Goal: Task Accomplishment & Management: Complete application form

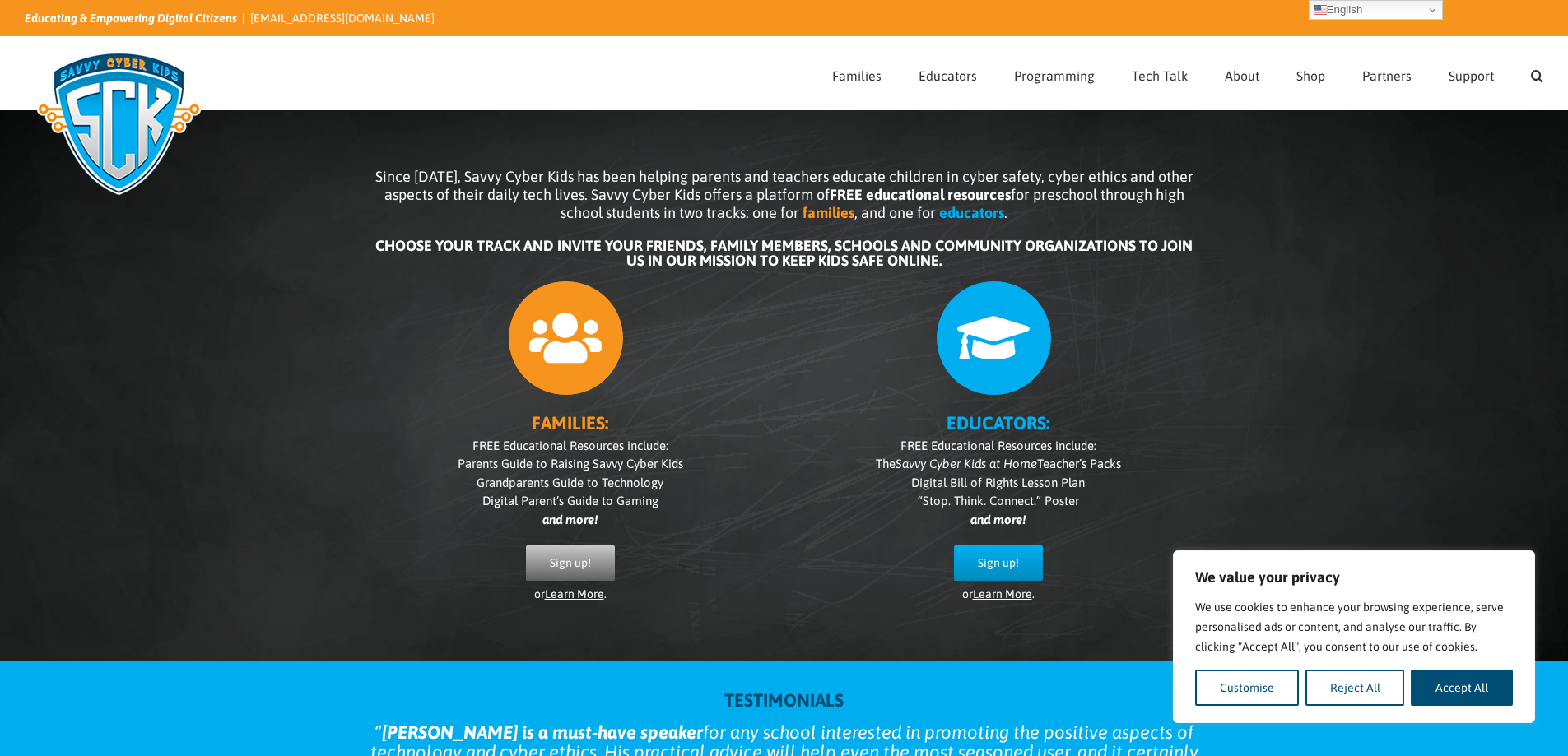
click at [571, 561] on span "Sign up!" at bounding box center [570, 563] width 41 height 14
click at [583, 565] on span "Sign up!" at bounding box center [570, 563] width 41 height 14
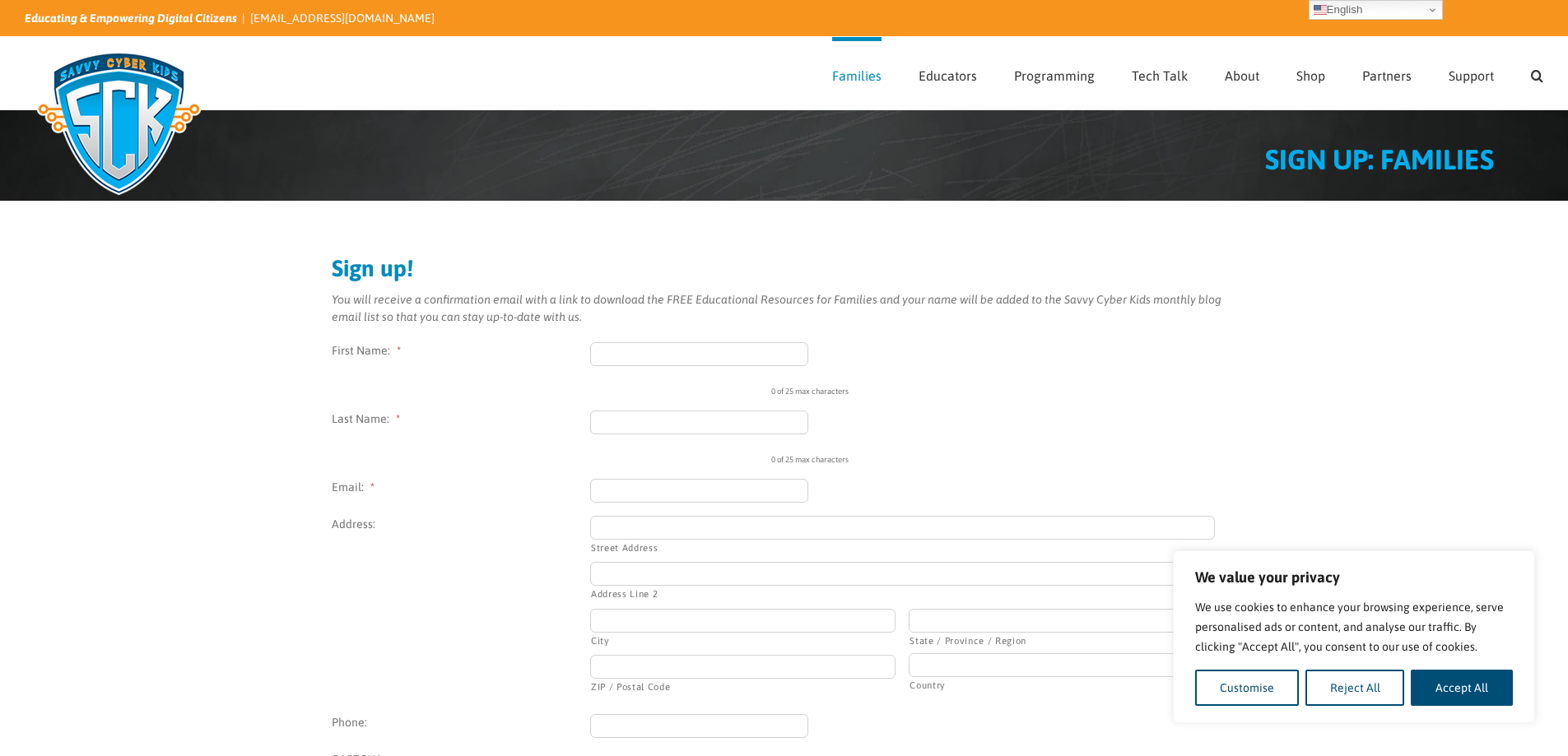
click at [722, 347] on input "First Name: *" at bounding box center [700, 354] width 219 height 23
type input "bipi"
click at [736, 418] on input "Last Name: *" at bounding box center [700, 422] width 219 height 23
type input "boppi"
click at [731, 501] on input "Email: *" at bounding box center [700, 491] width 219 height 23
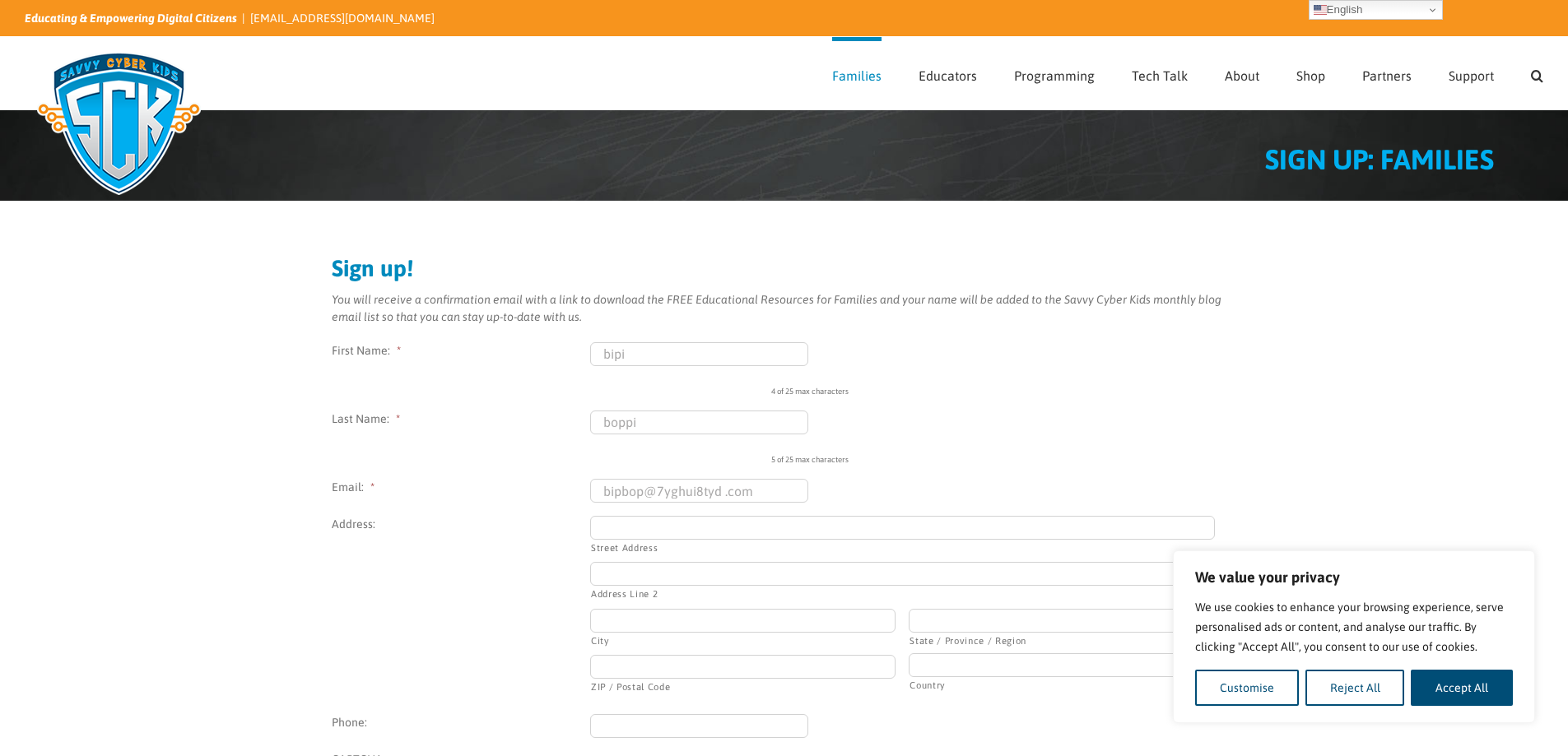
type input "bipbop@7yghui8tyd .com"
click at [750, 534] on input "Street Address" at bounding box center [903, 528] width 624 height 23
type input "bippy lane"
click at [723, 586] on label "Address Line 2" at bounding box center [903, 593] width 623 height 14
click at [723, 585] on input "Address Line 2" at bounding box center [903, 574] width 624 height 23
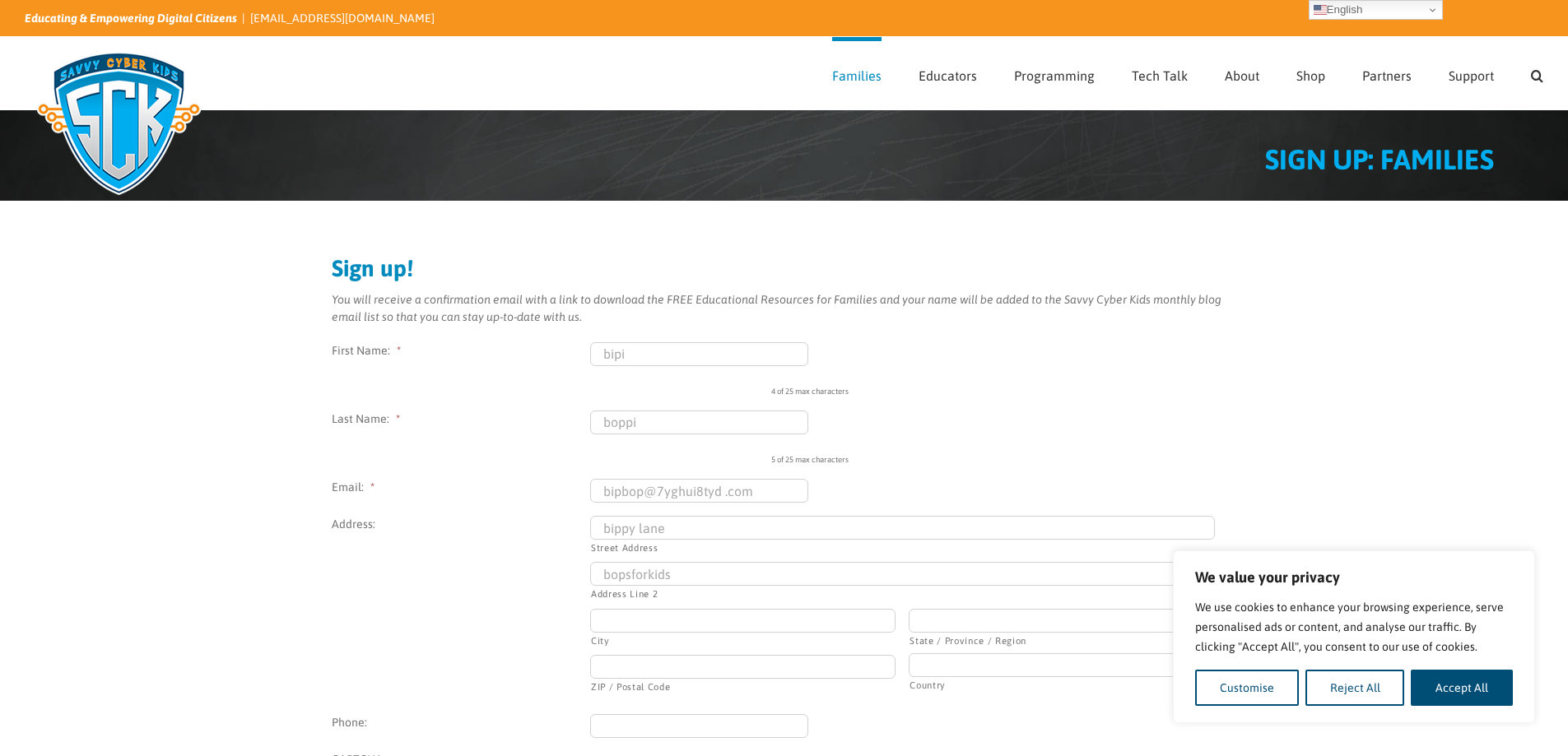
type input "bopsforkids"
click at [674, 617] on input "City" at bounding box center [743, 620] width 305 height 23
type input "boppy lane"
click at [645, 672] on input "ZIP / Postal Code" at bounding box center [743, 666] width 305 height 23
type input "b"
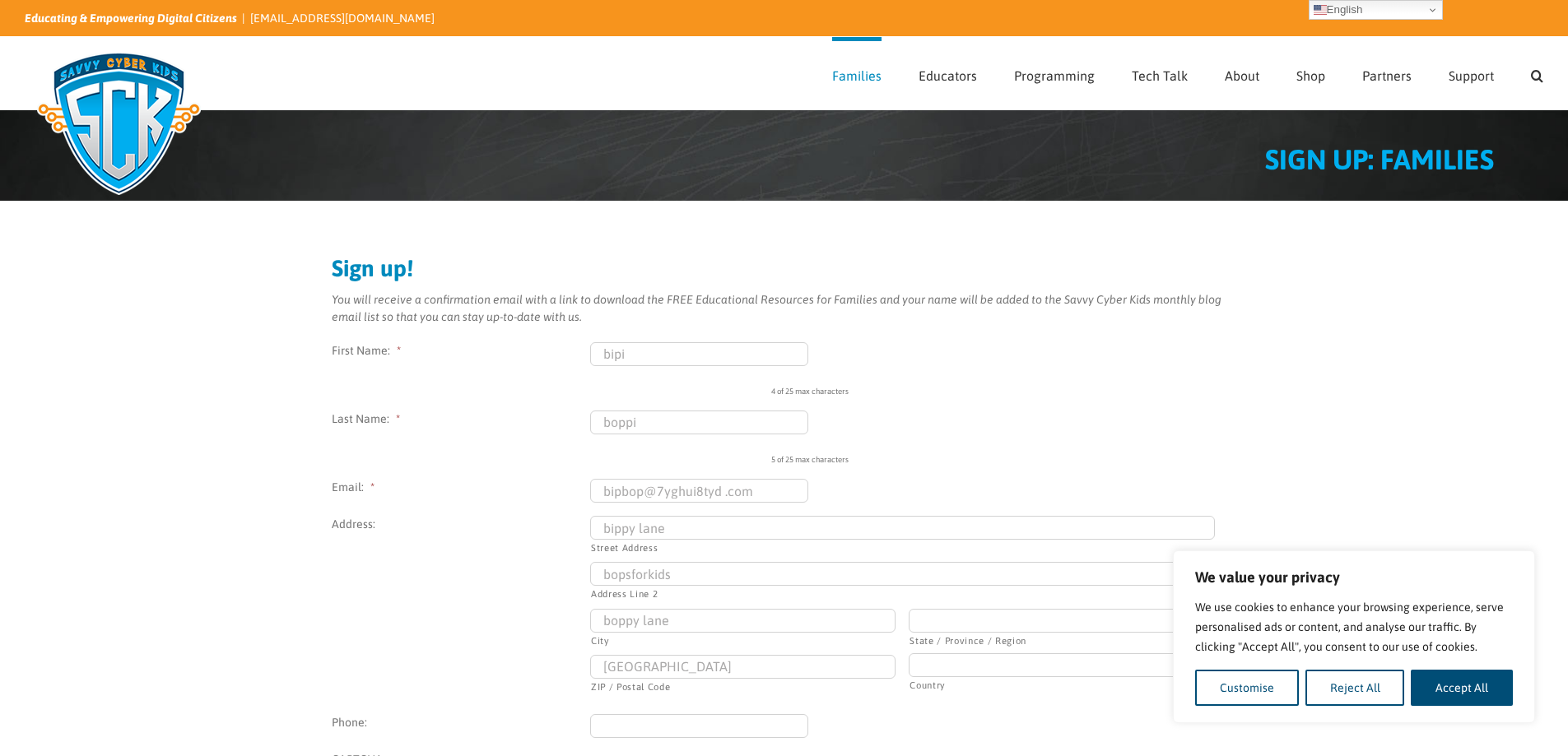
type input "[GEOGRAPHIC_DATA]"
click at [985, 629] on input "State / Province / Region" at bounding box center [1061, 620] width 305 height 23
type input "bop all day"
click at [947, 661] on select "[GEOGRAPHIC_DATA] [GEOGRAPHIC_DATA] [GEOGRAPHIC_DATA] [US_STATE] [GEOGRAPHIC_DA…" at bounding box center [1054, 665] width 291 height 23
click at [908, 654] on select "[GEOGRAPHIC_DATA] [GEOGRAPHIC_DATA] [GEOGRAPHIC_DATA] [US_STATE] [GEOGRAPHIC_DA…" at bounding box center [1054, 665] width 291 height 23
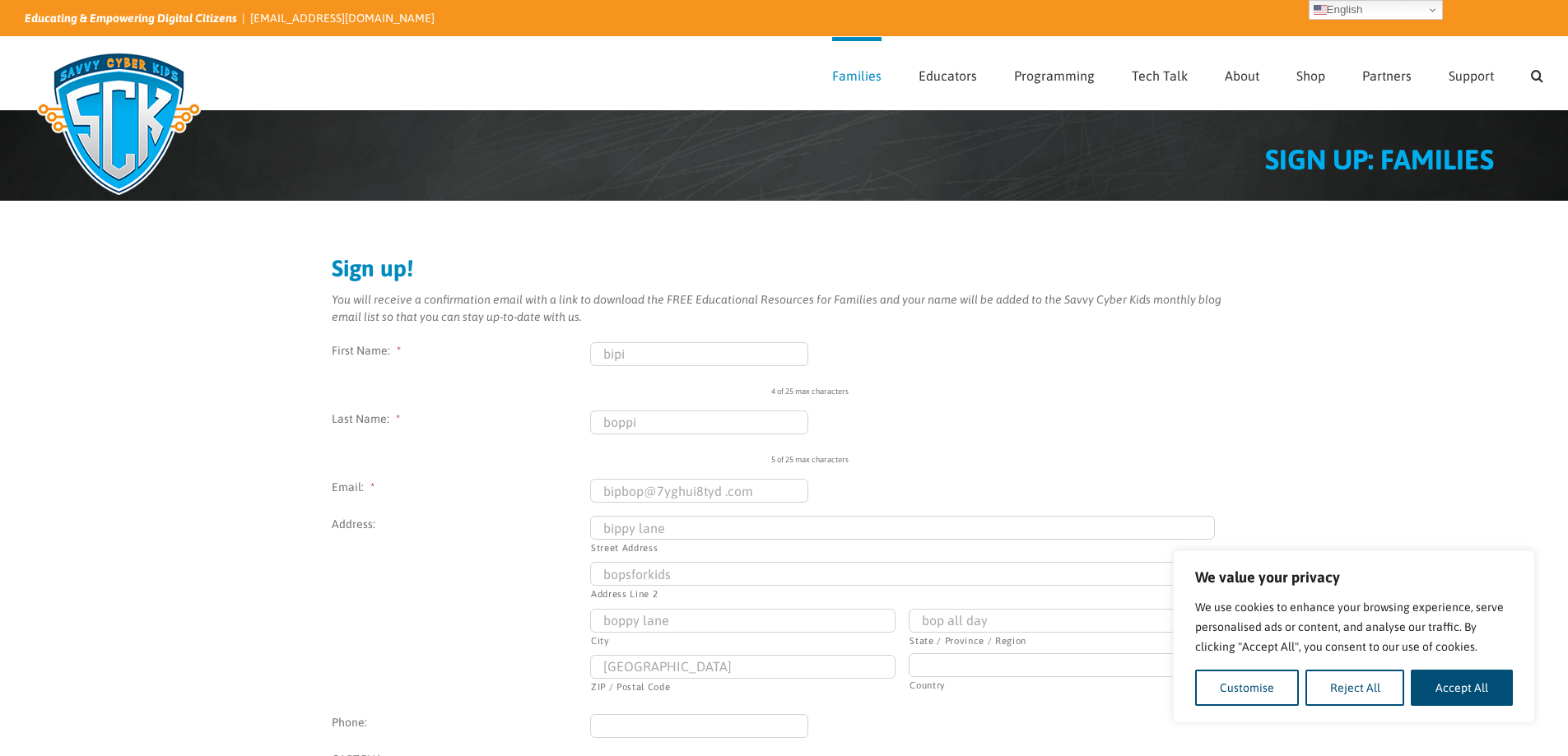
click at [986, 657] on select "[GEOGRAPHIC_DATA] [GEOGRAPHIC_DATA] [GEOGRAPHIC_DATA] [US_STATE] [GEOGRAPHIC_DA…" at bounding box center [1054, 665] width 291 height 23
select select "[GEOGRAPHIC_DATA]"
click at [908, 654] on select "[GEOGRAPHIC_DATA] [GEOGRAPHIC_DATA] [GEOGRAPHIC_DATA] [US_STATE] [GEOGRAPHIC_DA…" at bounding box center [1054, 665] width 291 height 23
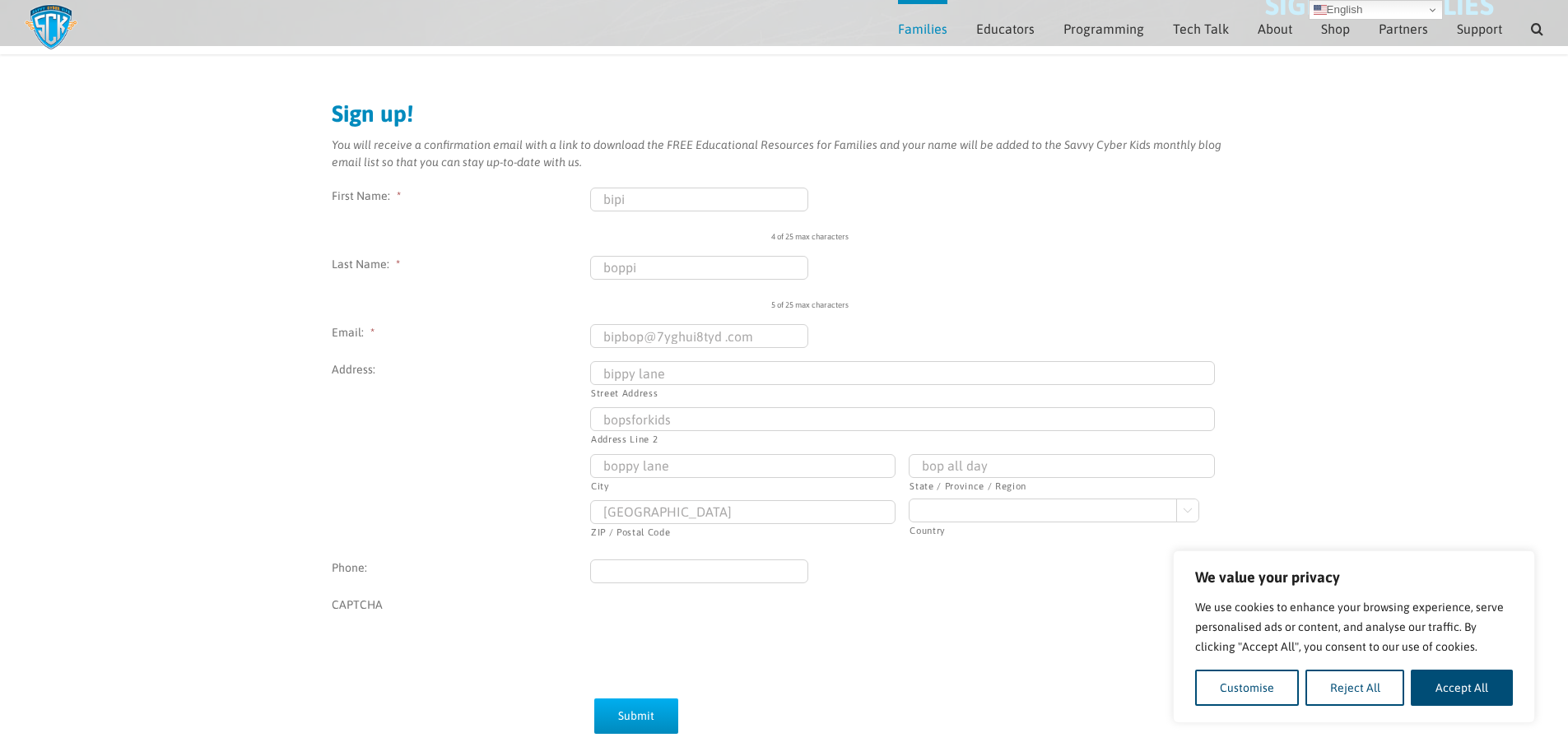
scroll to position [153, 0]
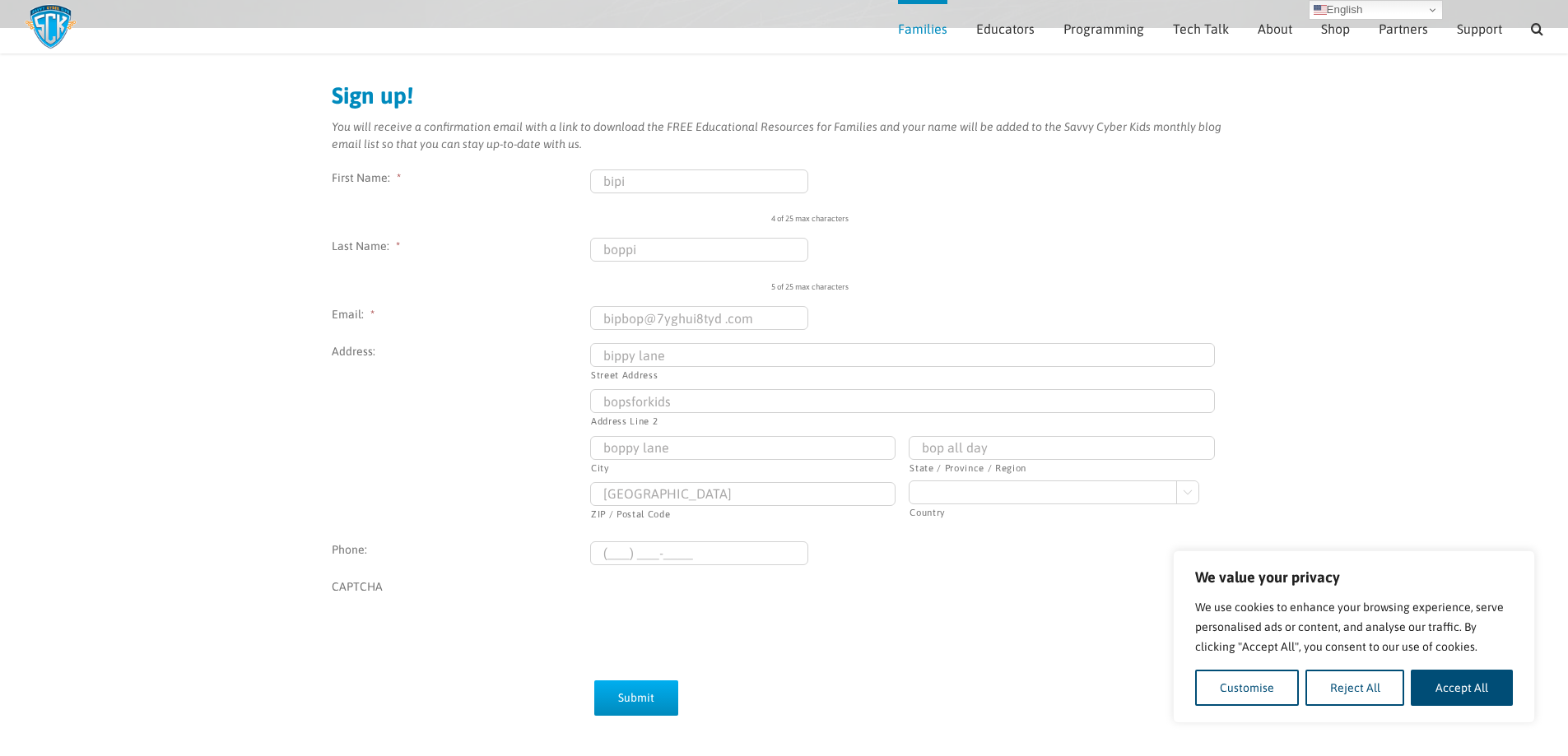
click at [739, 562] on input "(___) ___-____" at bounding box center [700, 553] width 219 height 23
click at [1163, 331] on div at bounding box center [784, 378] width 1568 height 756
click at [719, 555] on input "[PHONE_NUMBER]" at bounding box center [700, 553] width 219 height 23
type input "(123) 456-7890"
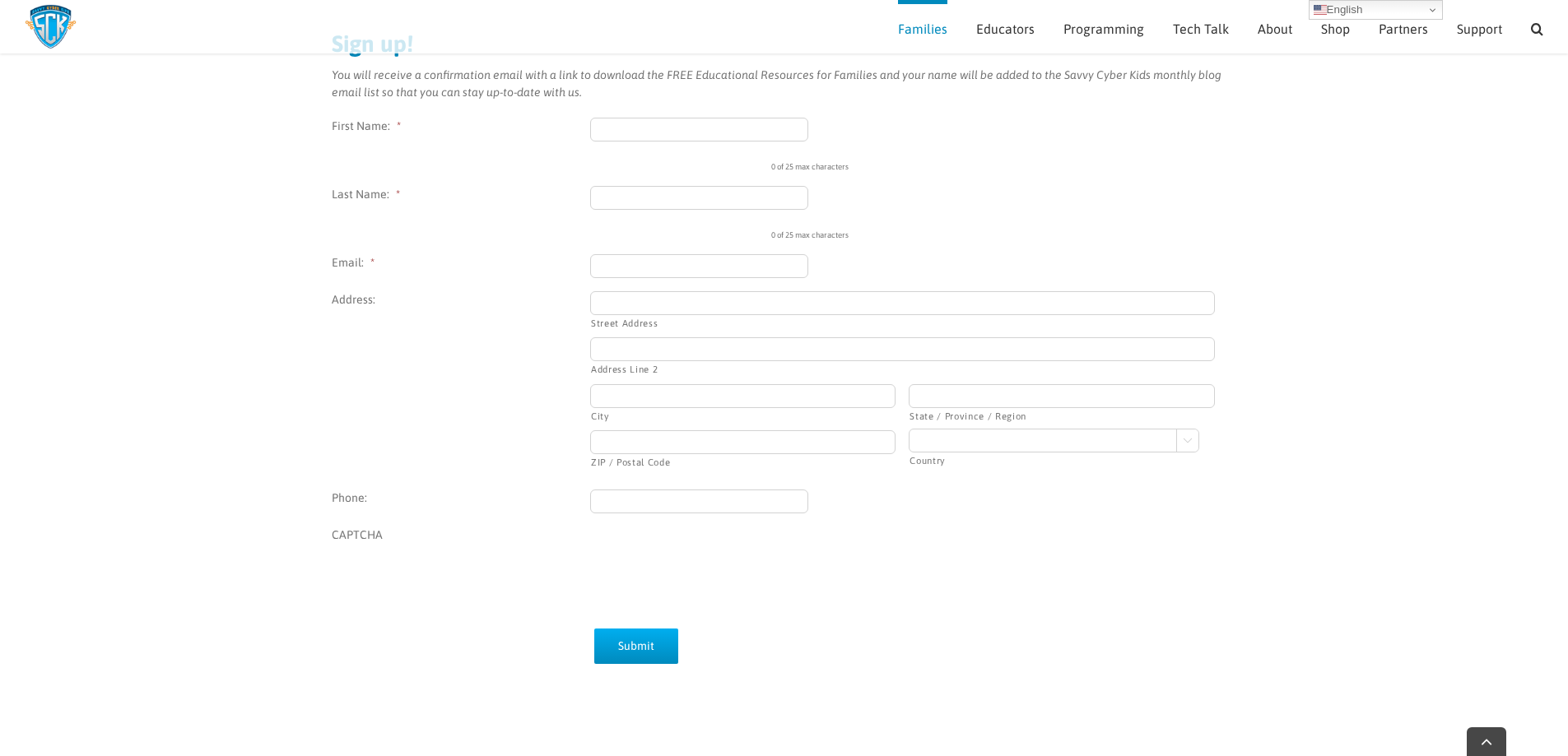
scroll to position [207, 0]
